Goal: Information Seeking & Learning: Learn about a topic

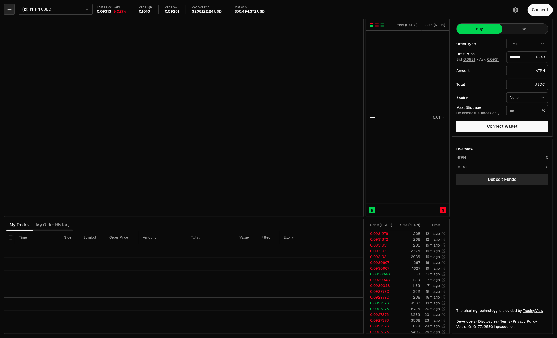
click at [11, 8] on icon "button" at bounding box center [9, 9] width 5 height 5
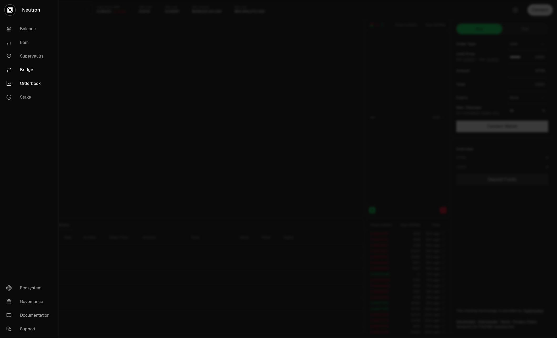
type input "********"
click at [32, 57] on link "Supervaults" at bounding box center [29, 56] width 54 height 14
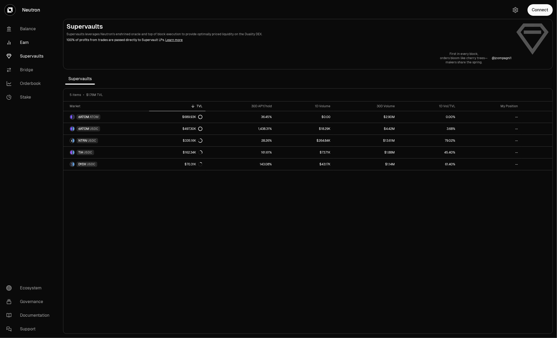
click at [20, 40] on link "Earn" at bounding box center [29, 43] width 55 height 14
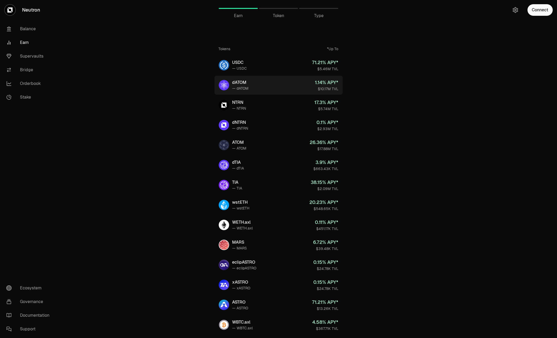
click at [238, 81] on div "dATOM" at bounding box center [240, 82] width 16 height 6
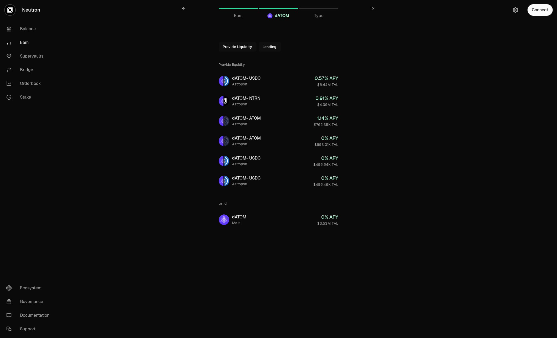
click at [26, 42] on link "Earn" at bounding box center [29, 43] width 55 height 14
